Goal: Information Seeking & Learning: Find specific page/section

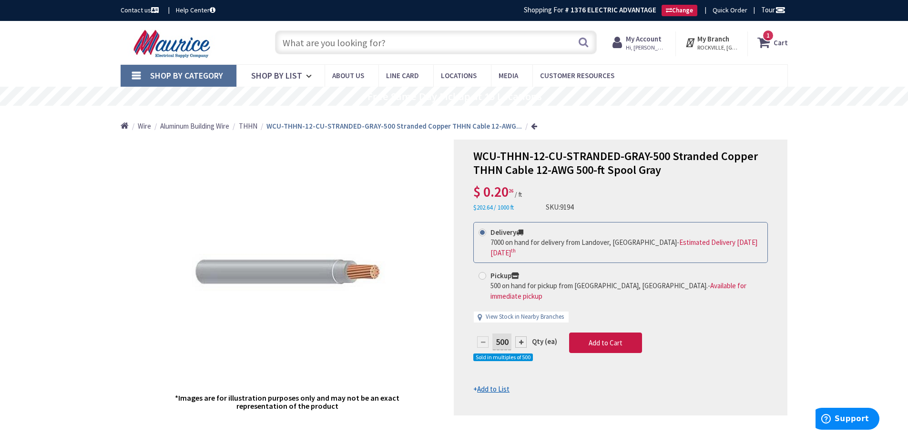
click at [336, 44] on input "text" at bounding box center [436, 43] width 322 height 24
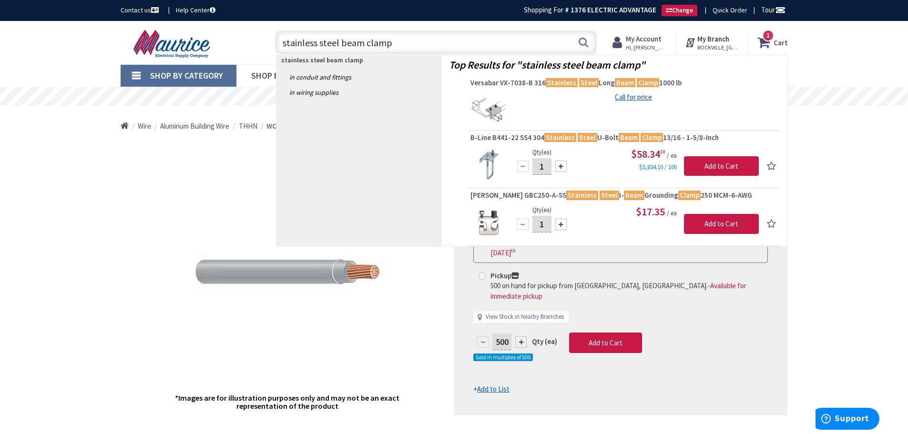
drag, startPoint x: 339, startPoint y: 41, endPoint x: 348, endPoint y: 38, distance: 9.5
click at [339, 40] on input "stainless steel beam clamp" at bounding box center [436, 43] width 322 height 24
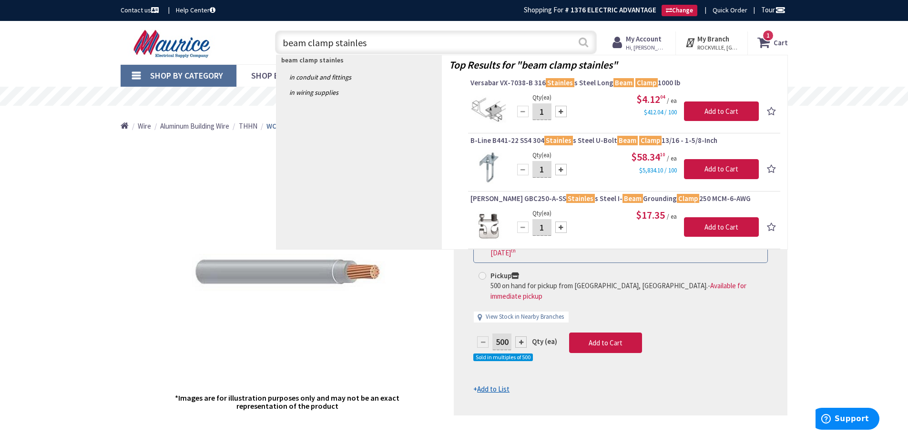
type input "beam clamp stainles"
click at [585, 40] on button "Search" at bounding box center [583, 41] width 12 height 21
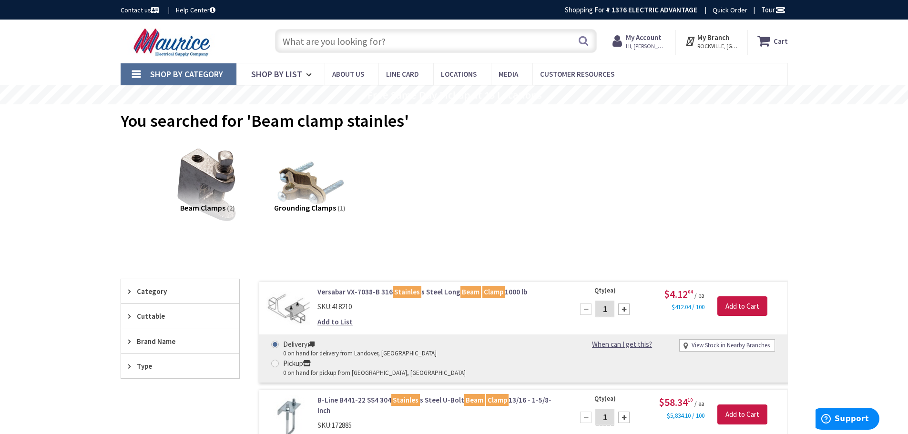
click at [224, 209] on span "Beam Clamps" at bounding box center [202, 208] width 45 height 10
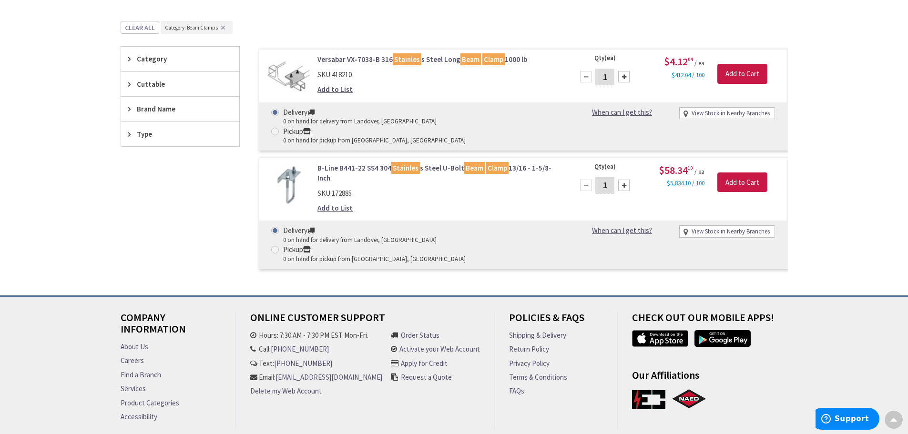
type input "Bethpage Ln, [GEOGRAPHIC_DATA], [GEOGRAPHIC_DATA]"
